Goal: Task Accomplishment & Management: Use online tool/utility

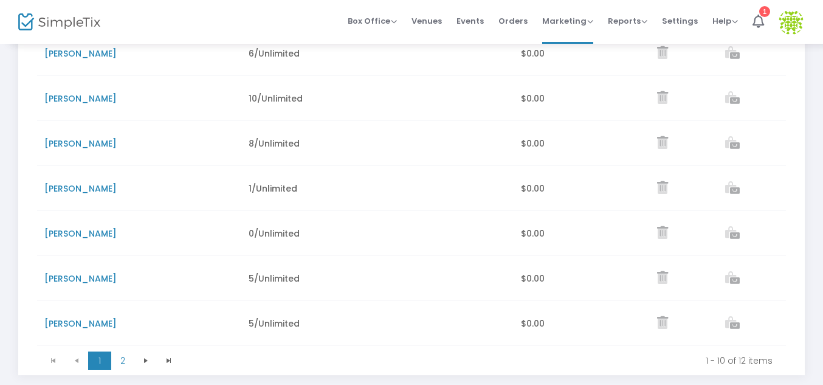
scroll to position [340, 0]
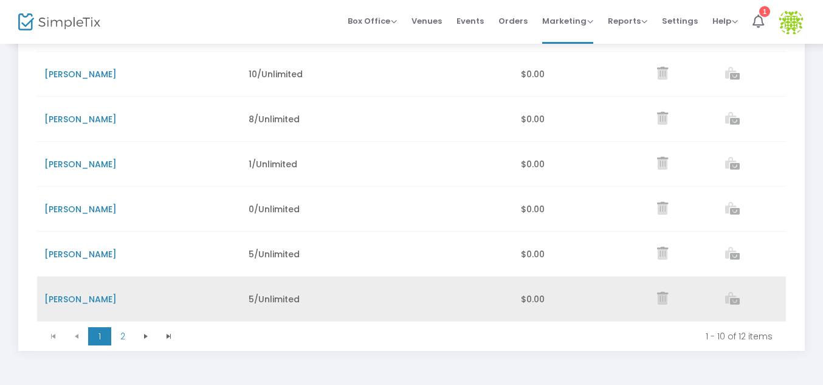
click at [737, 301] on icon "Data table" at bounding box center [732, 298] width 15 height 13
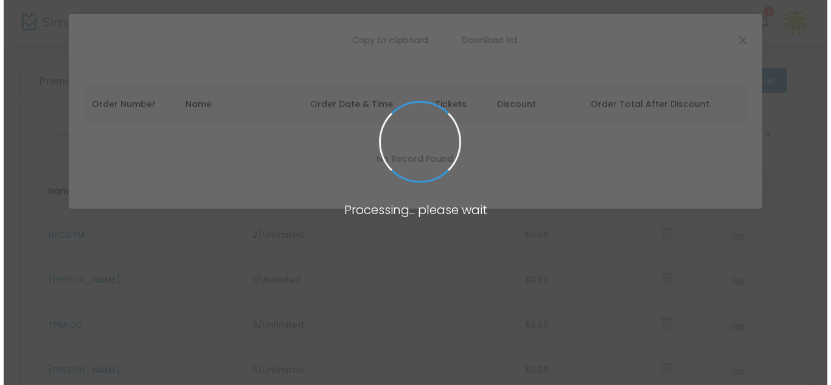
scroll to position [0, 0]
